Goal: Task Accomplishment & Management: Manage account settings

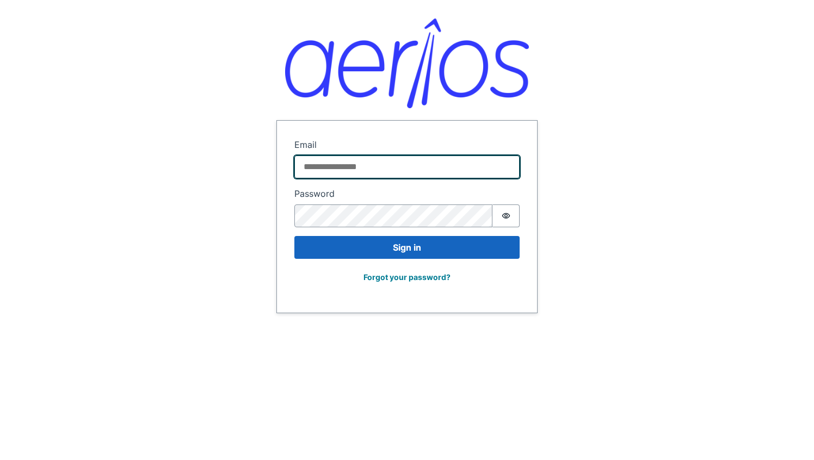
click at [356, 160] on input "Email" at bounding box center [406, 167] width 225 height 23
type input "**********"
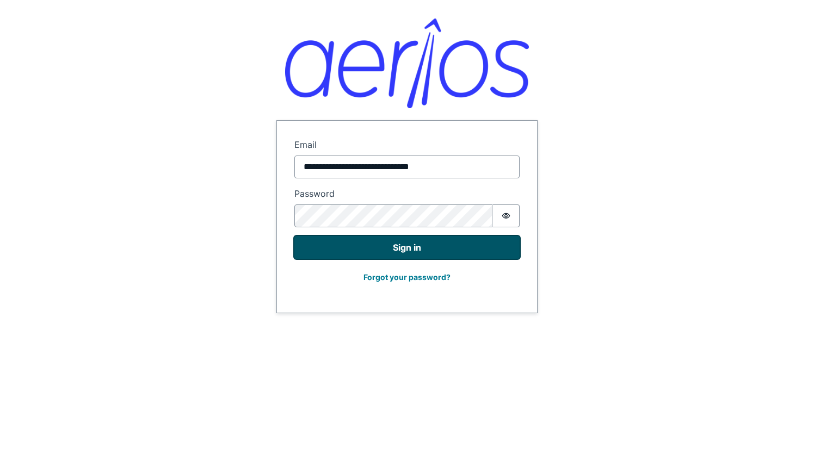
click at [378, 246] on button "Sign in" at bounding box center [406, 247] width 225 height 23
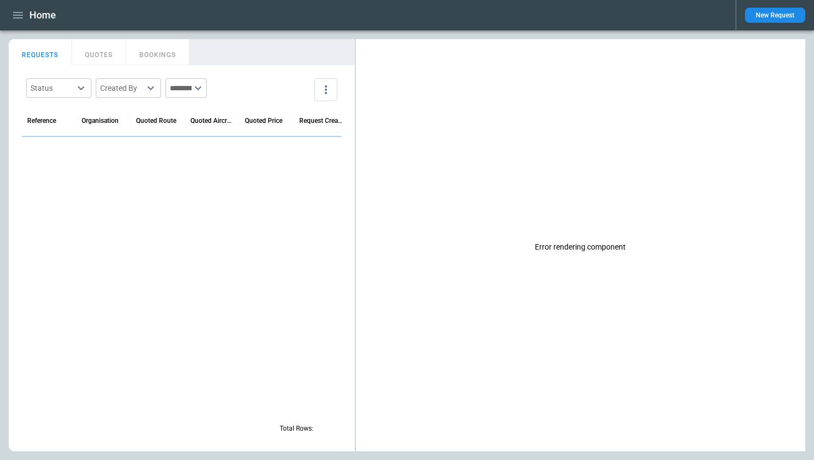
click at [14, 17] on icon "button" at bounding box center [18, 15] width 10 height 7
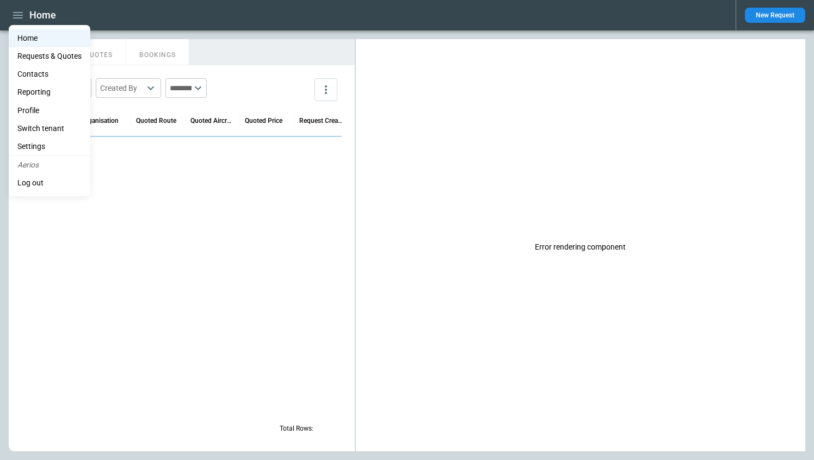
click at [30, 143] on li "Settings" at bounding box center [50, 147] width 82 height 18
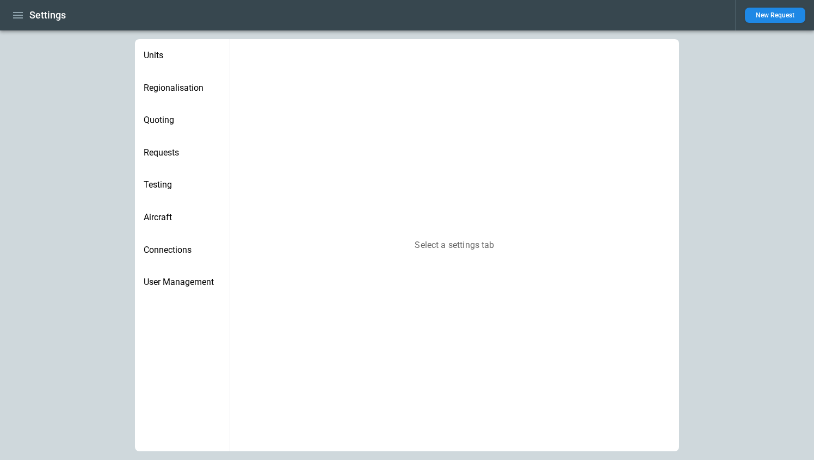
click at [176, 149] on span "Requests" at bounding box center [182, 152] width 77 height 11
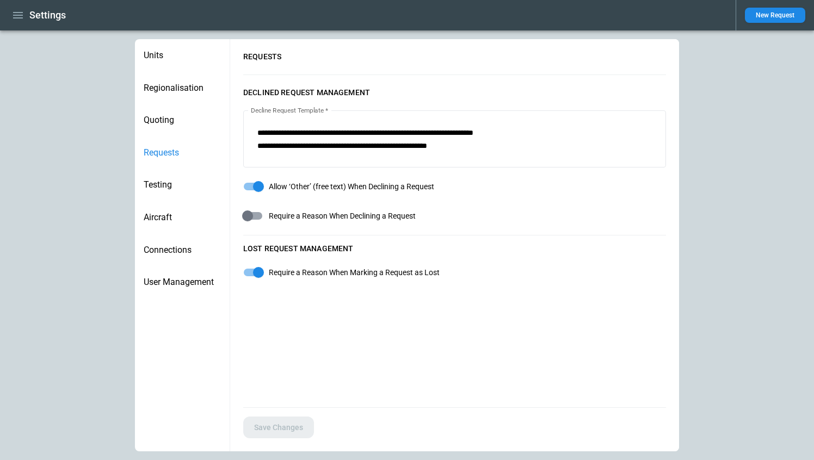
click at [171, 186] on span "Testing" at bounding box center [182, 185] width 77 height 11
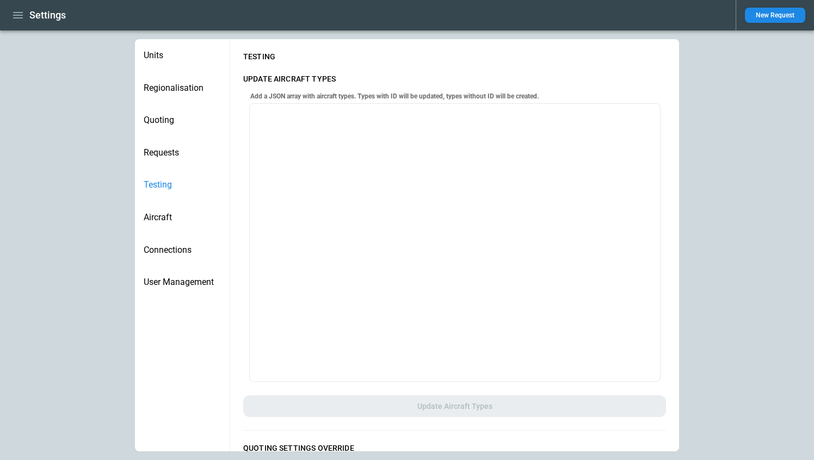
click at [167, 153] on span "Requests" at bounding box center [182, 152] width 77 height 11
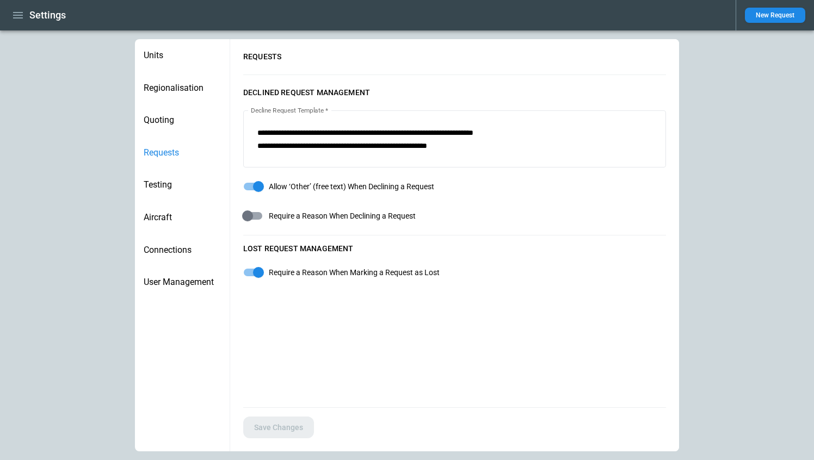
click at [163, 216] on span "Aircraft" at bounding box center [182, 217] width 77 height 11
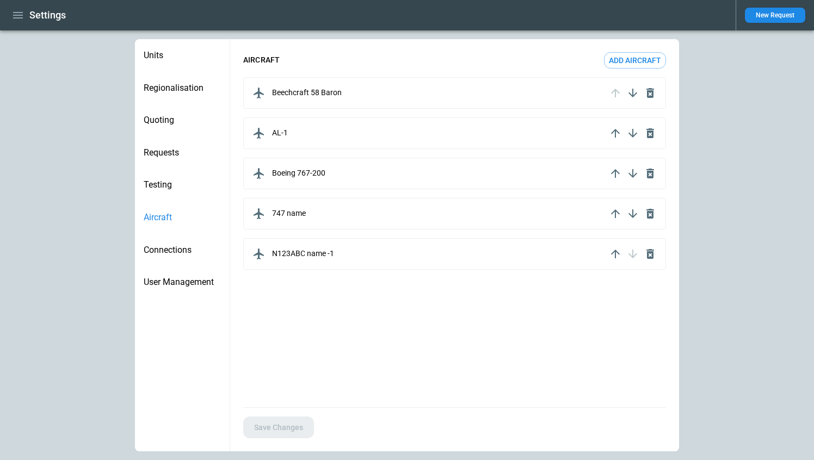
click at [178, 170] on div "Testing" at bounding box center [182, 185] width 95 height 33
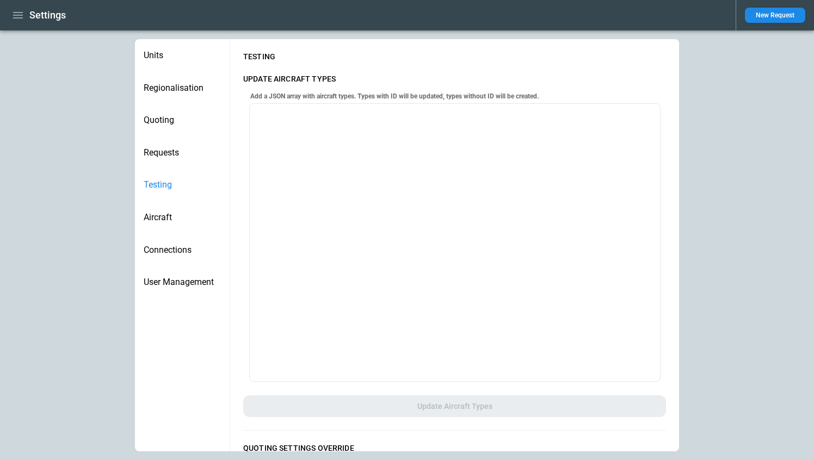
click at [178, 159] on div "Requests" at bounding box center [182, 153] width 95 height 33
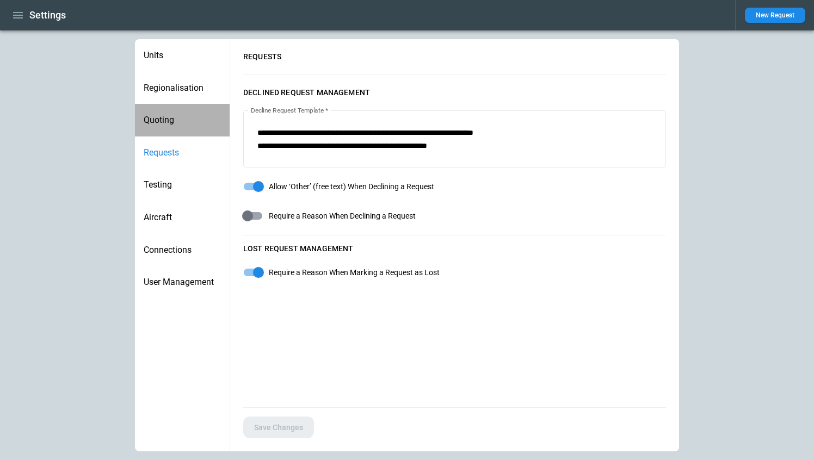
click at [164, 121] on span "Quoting" at bounding box center [182, 120] width 77 height 11
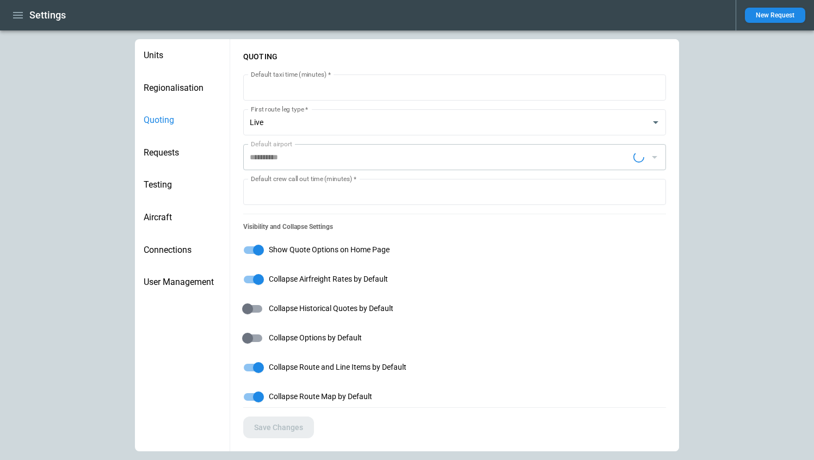
type input "**********"
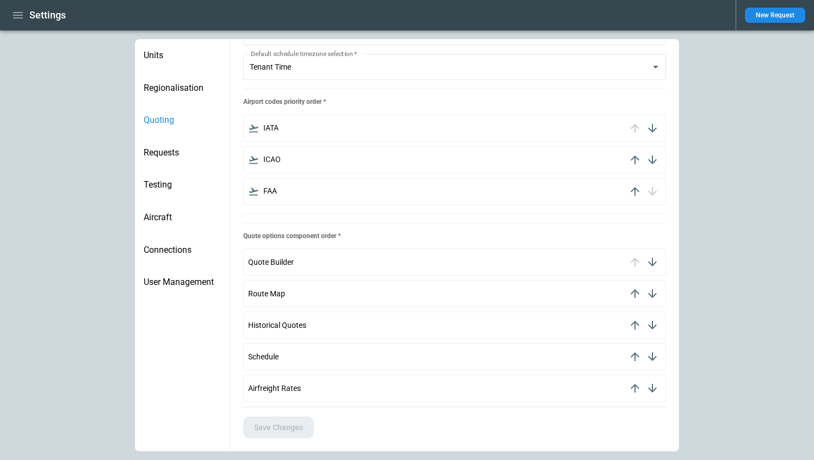
scroll to position [478, 0]
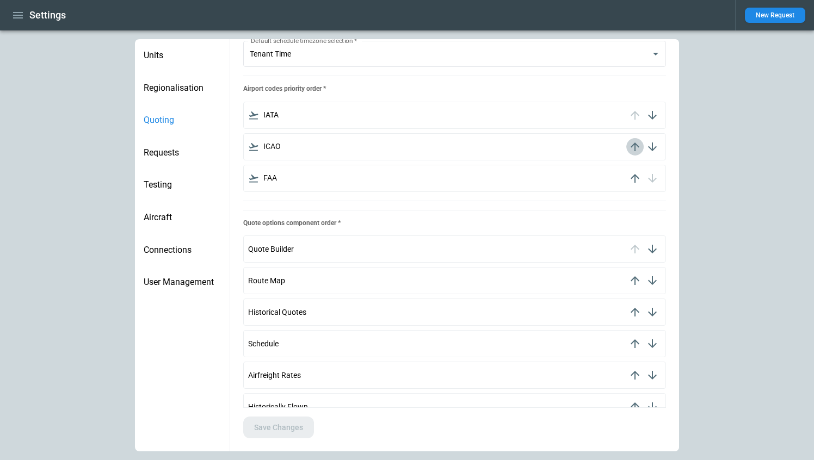
click at [637, 147] on icon "button" at bounding box center [634, 146] width 13 height 13
click at [654, 114] on icon "button" at bounding box center [652, 115] width 13 height 13
click at [157, 216] on span "Aircraft" at bounding box center [182, 217] width 77 height 11
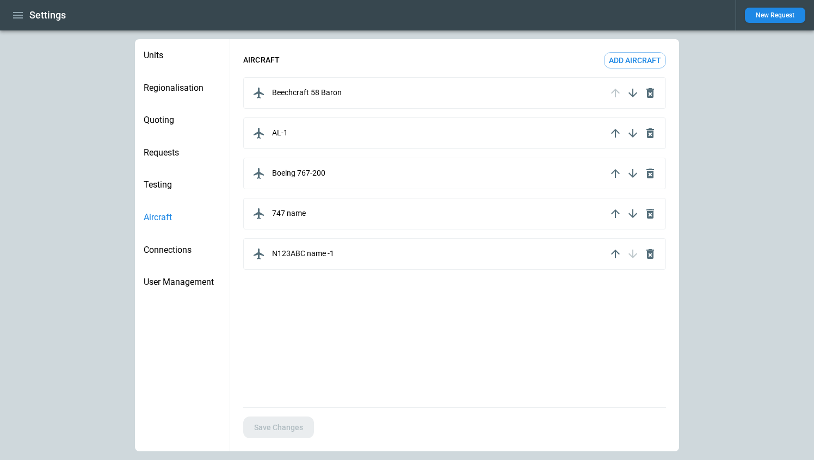
click at [611, 132] on icon "button" at bounding box center [615, 133] width 13 height 13
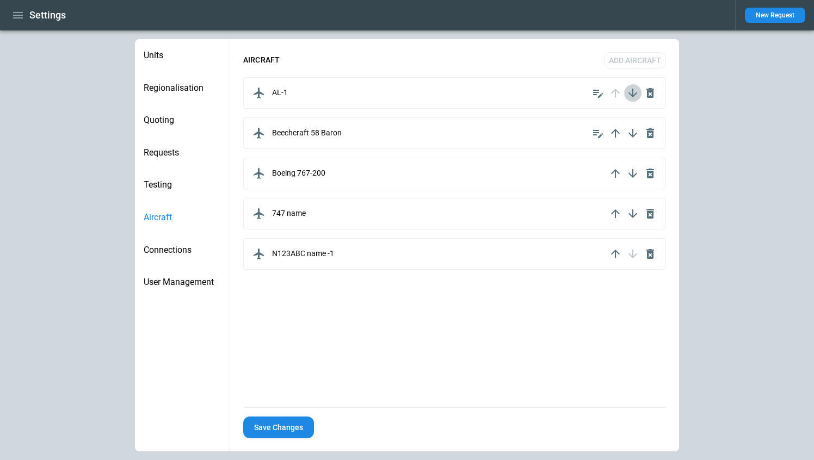
click at [632, 95] on icon "button" at bounding box center [632, 93] width 9 height 9
click at [632, 97] on icon "button" at bounding box center [632, 93] width 13 height 13
click at [613, 133] on icon "button" at bounding box center [615, 133] width 13 height 13
